Goal: Find specific page/section: Find specific page/section

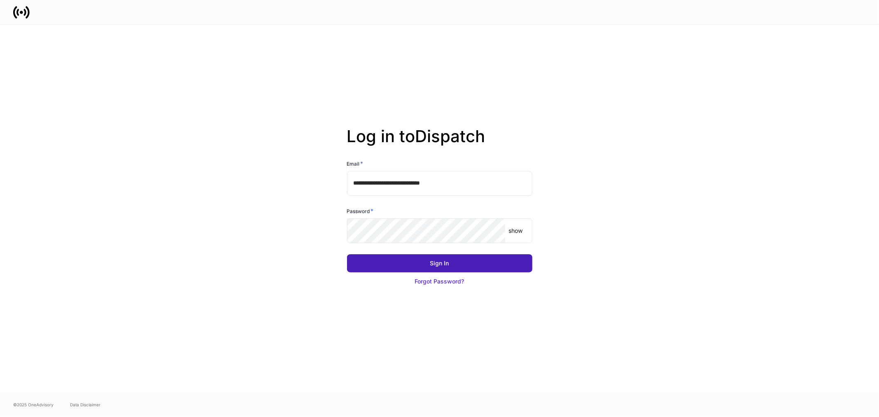
click at [347, 132] on button "Sign In" at bounding box center [439, 263] width 185 height 18
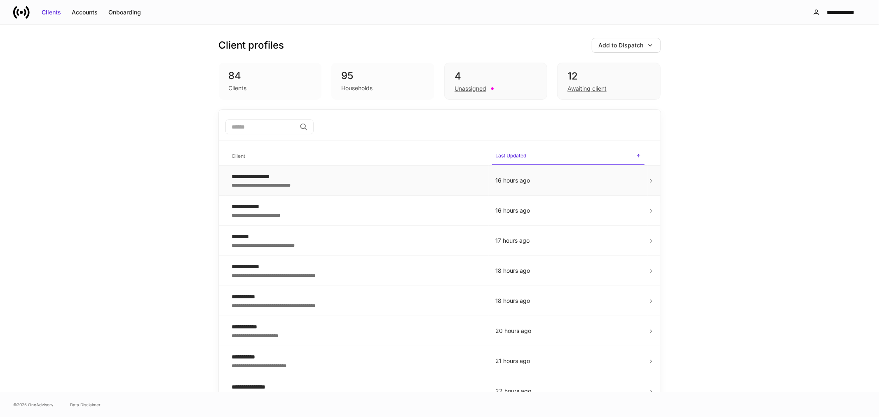
click at [288, 186] on div "**********" at bounding box center [357, 184] width 250 height 8
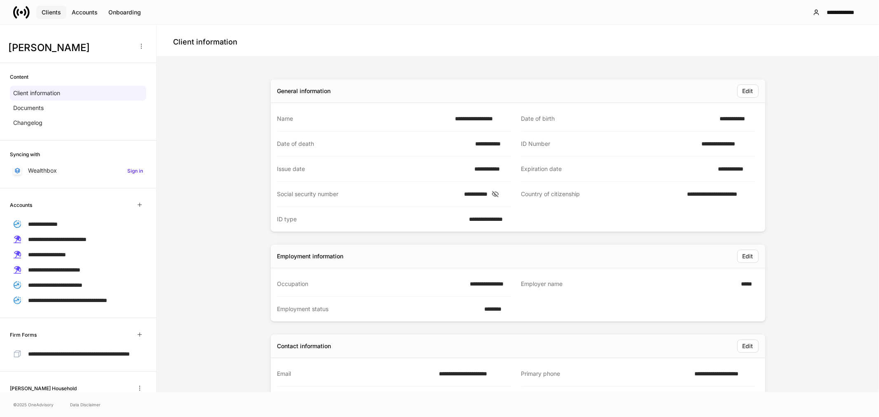
click at [42, 11] on div "Clients" at bounding box center [51, 12] width 19 height 8
